Goal: Find specific fact

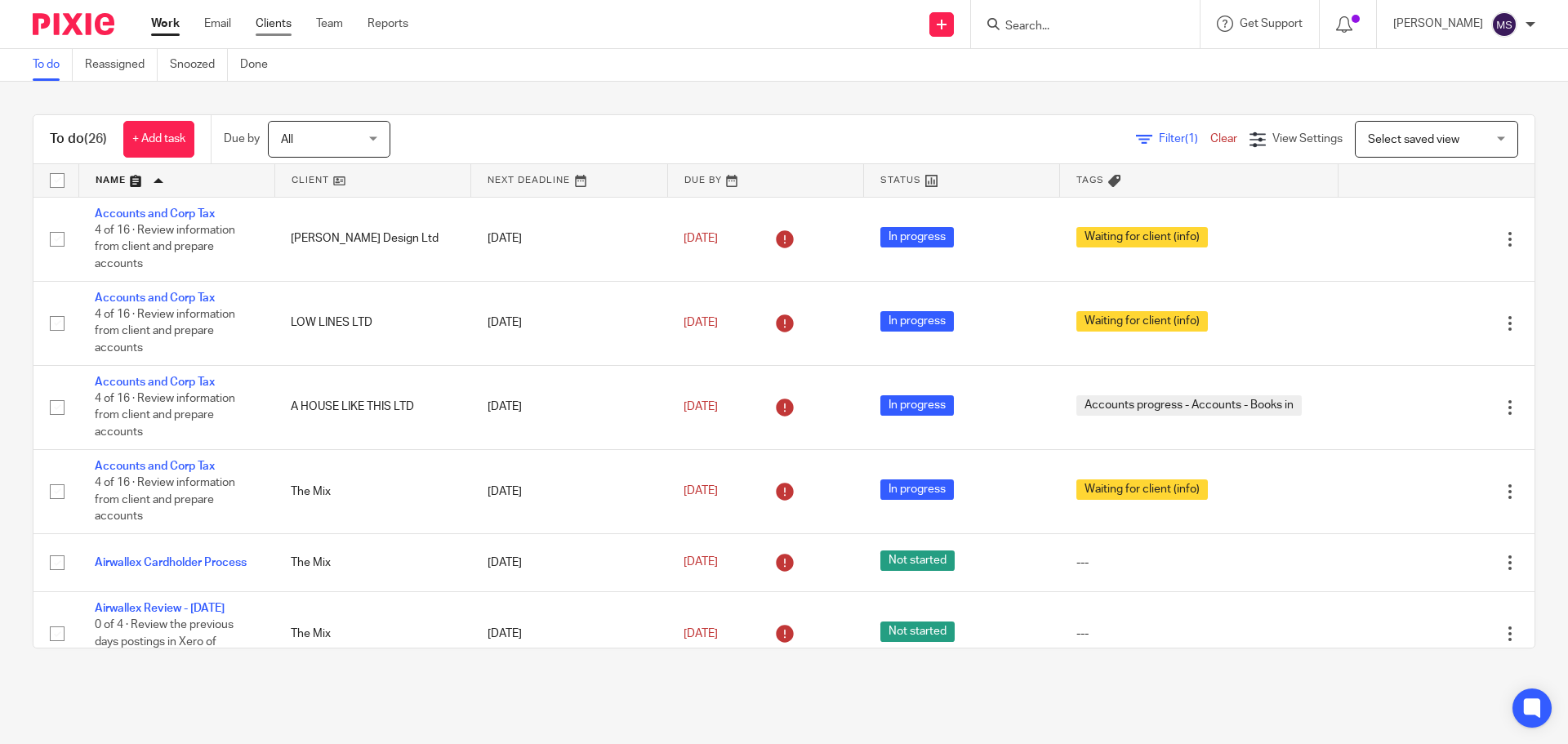
scroll to position [1378, 0]
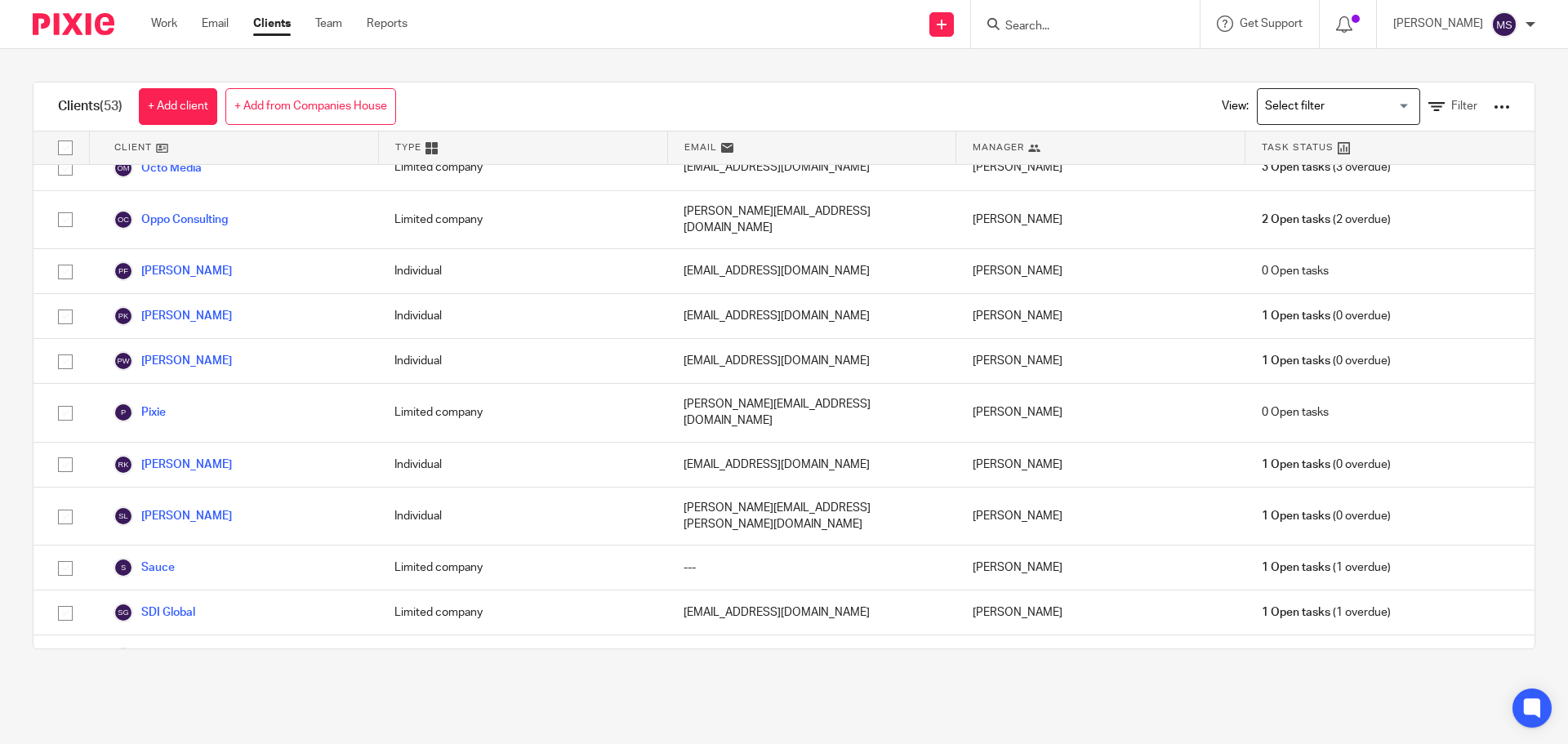
scroll to position [1897, 0]
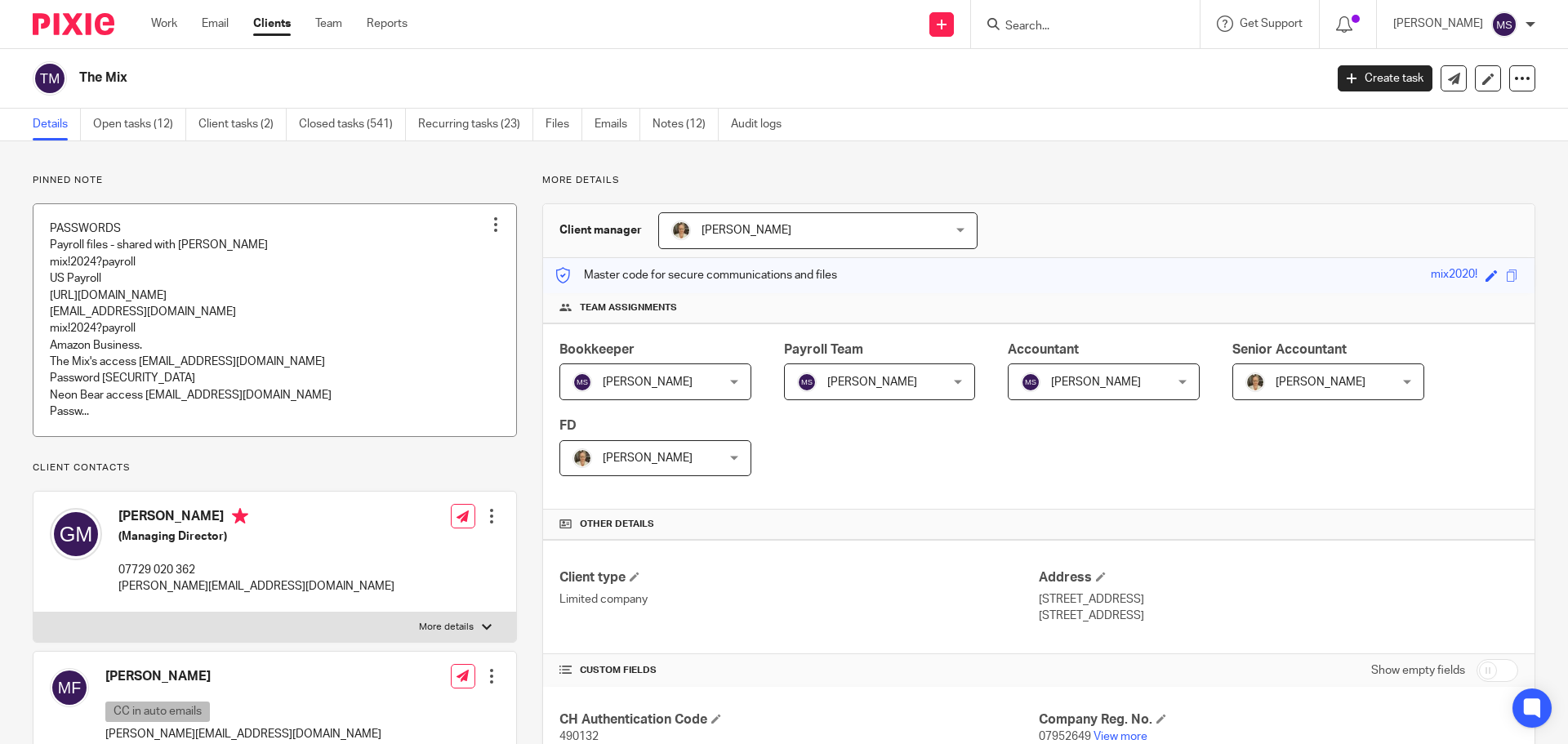
click at [235, 304] on link at bounding box center [275, 321] width 483 height 232
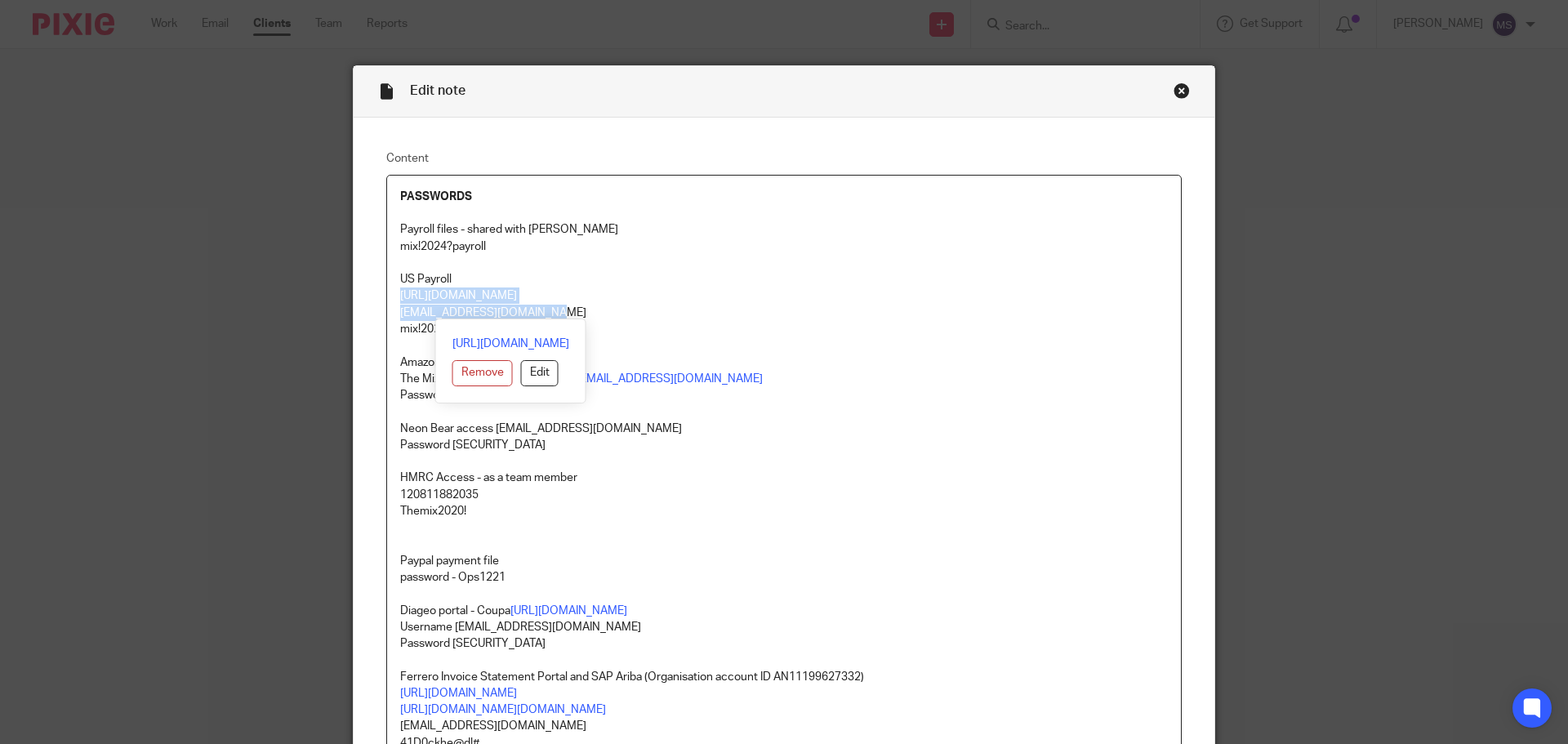
drag, startPoint x: 393, startPoint y: 299, endPoint x: 583, endPoint y: 306, distance: 190.1
click at [581, 309] on p "accounts@themixglobal.com" at bounding box center [784, 312] width 768 height 16
click at [426, 293] on link "https://worksight2.gnapartners.com/login" at bounding box center [459, 296] width 117 height 11
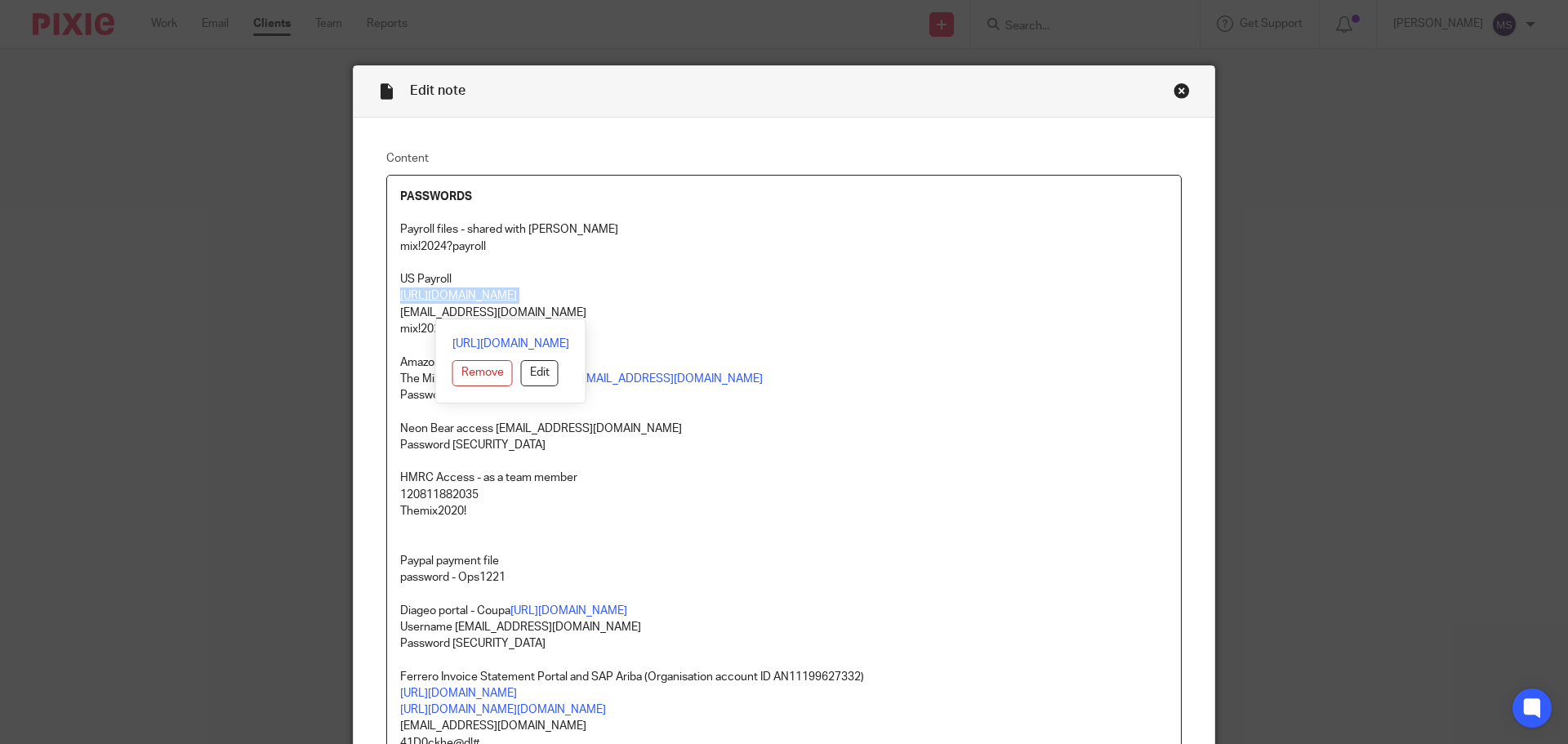
click at [426, 293] on link "https://worksight2.gnapartners.com/login" at bounding box center [459, 296] width 117 height 11
click at [458, 336] on link "https://worksight2.gnapartners.com/login" at bounding box center [511, 343] width 117 height 16
click at [767, 277] on p "US Payroll" at bounding box center [784, 279] width 768 height 16
drag, startPoint x: 392, startPoint y: 327, endPoint x: 487, endPoint y: 330, distance: 95.0
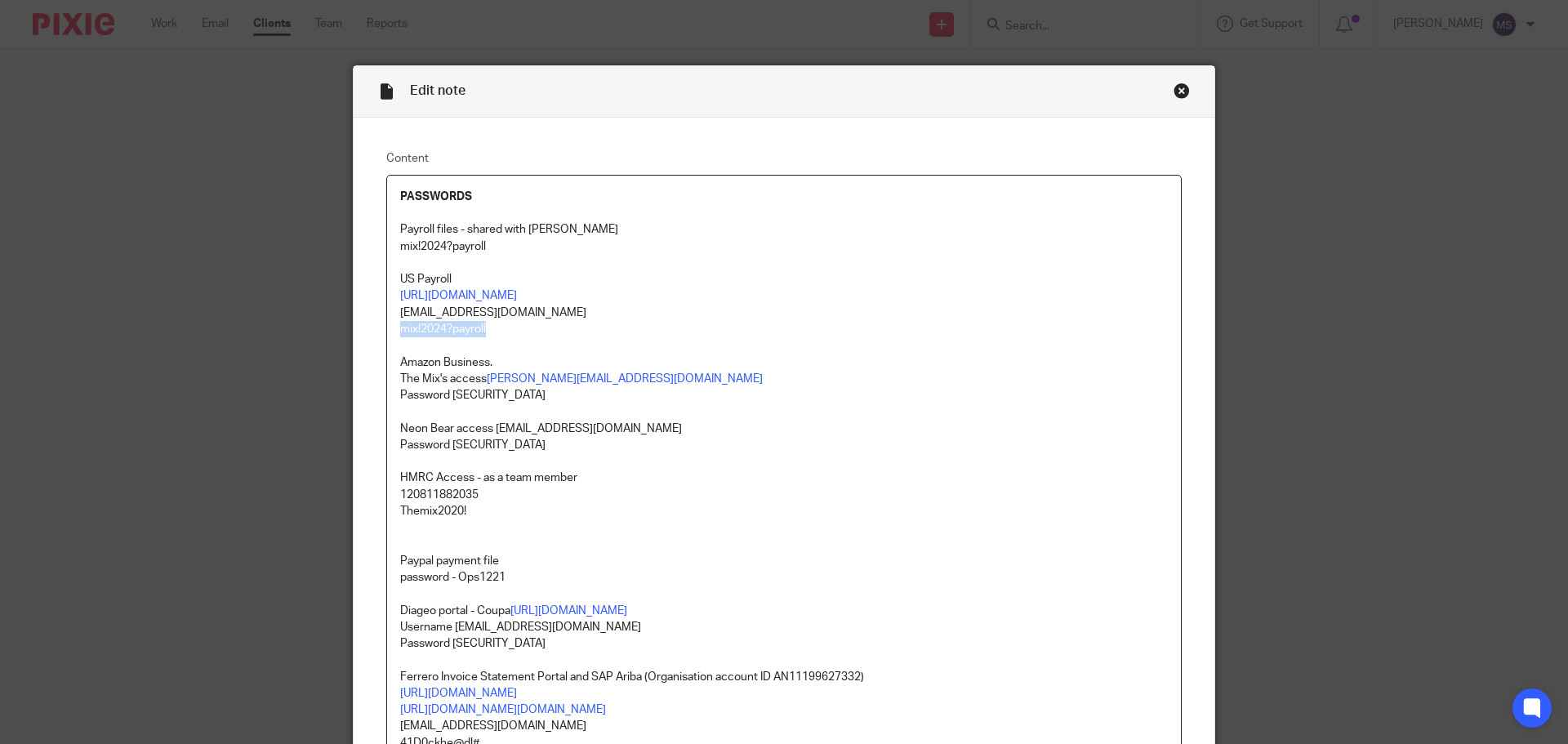
copy p "mix!2024?payroll"
drag, startPoint x: 390, startPoint y: 278, endPoint x: 525, endPoint y: 325, distance: 142.9
drag, startPoint x: 489, startPoint y: 310, endPoint x: 969, endPoint y: 289, distance: 480.5
click at [969, 289] on p "https://worksight2.gnapartners.com/login" at bounding box center [784, 296] width 768 height 16
